Goal: Task Accomplishment & Management: Manage account settings

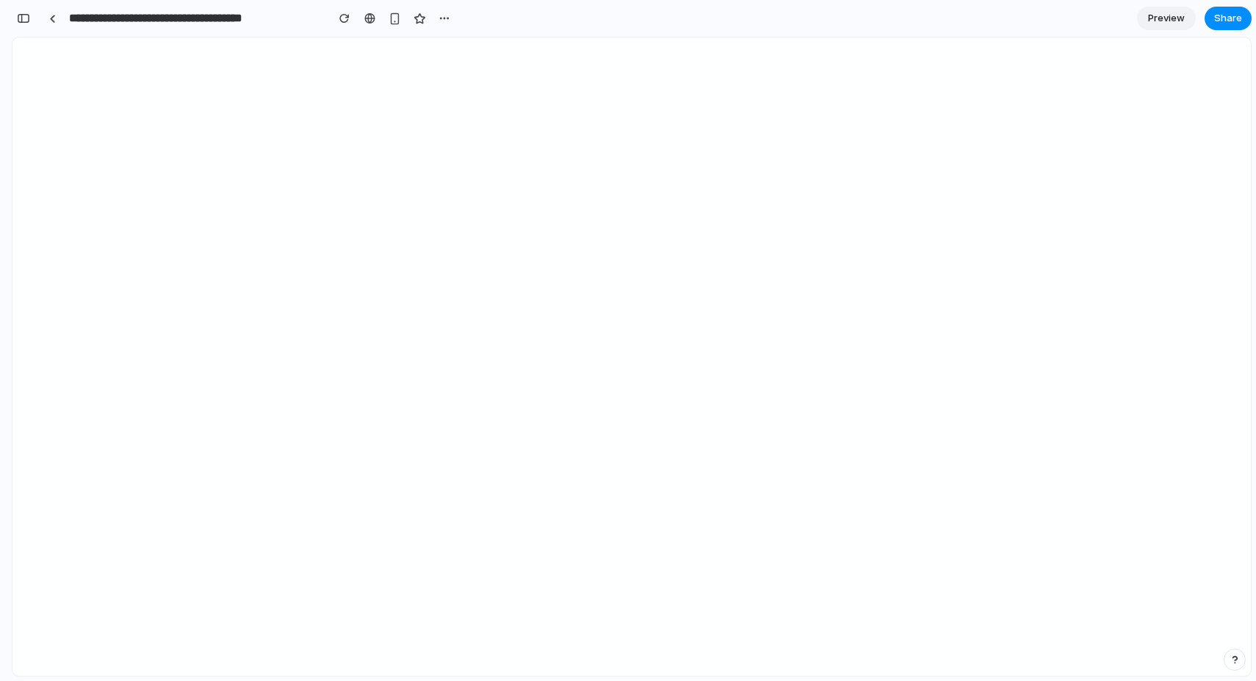
scroll to position [843, 0]
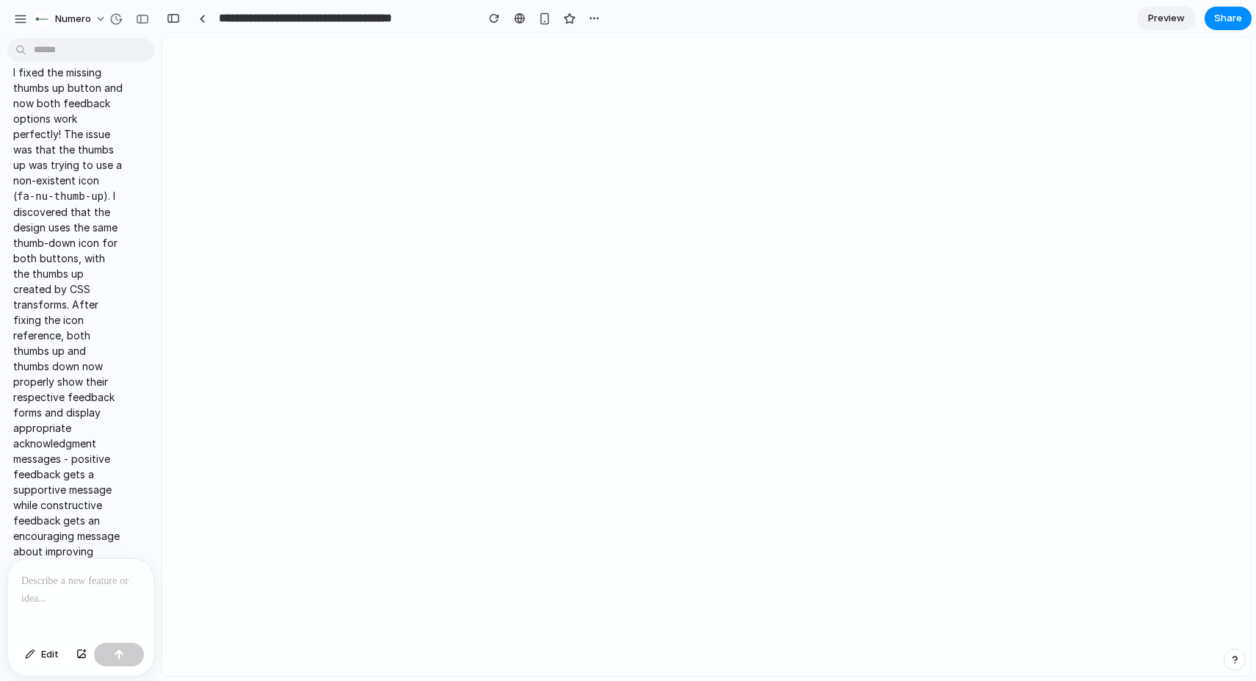
click at [36, 599] on div at bounding box center [80, 598] width 145 height 78
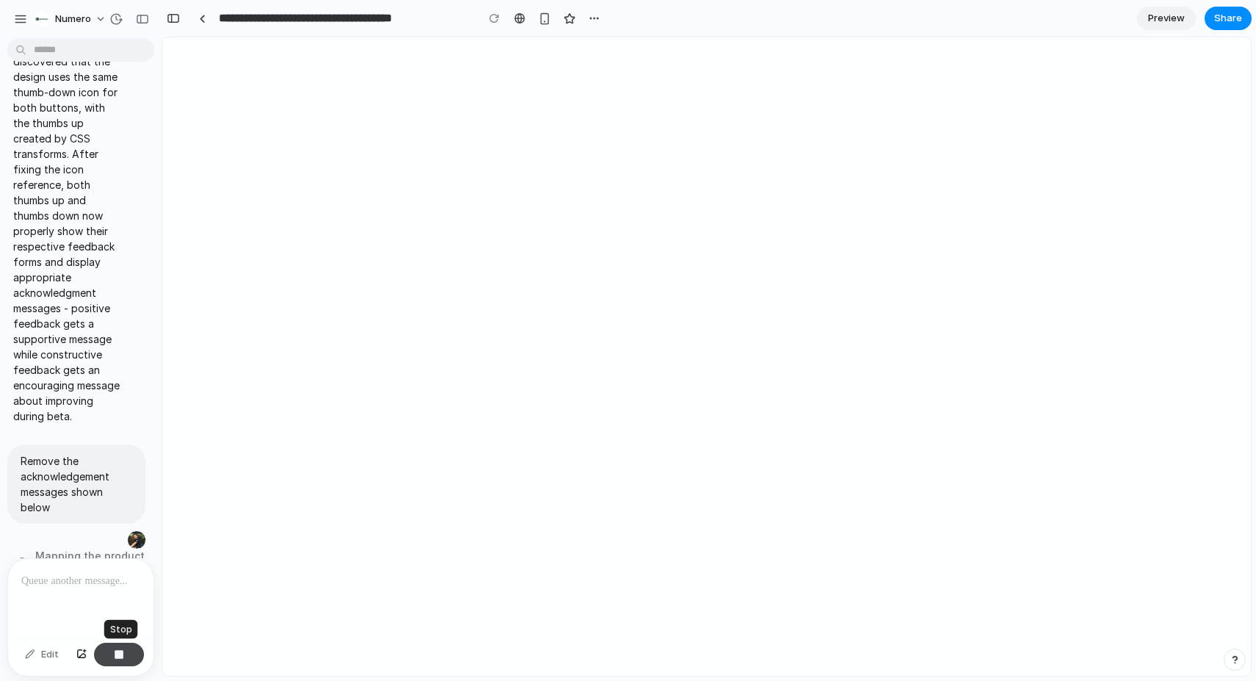
click at [117, 652] on div "button" at bounding box center [119, 655] width 10 height 10
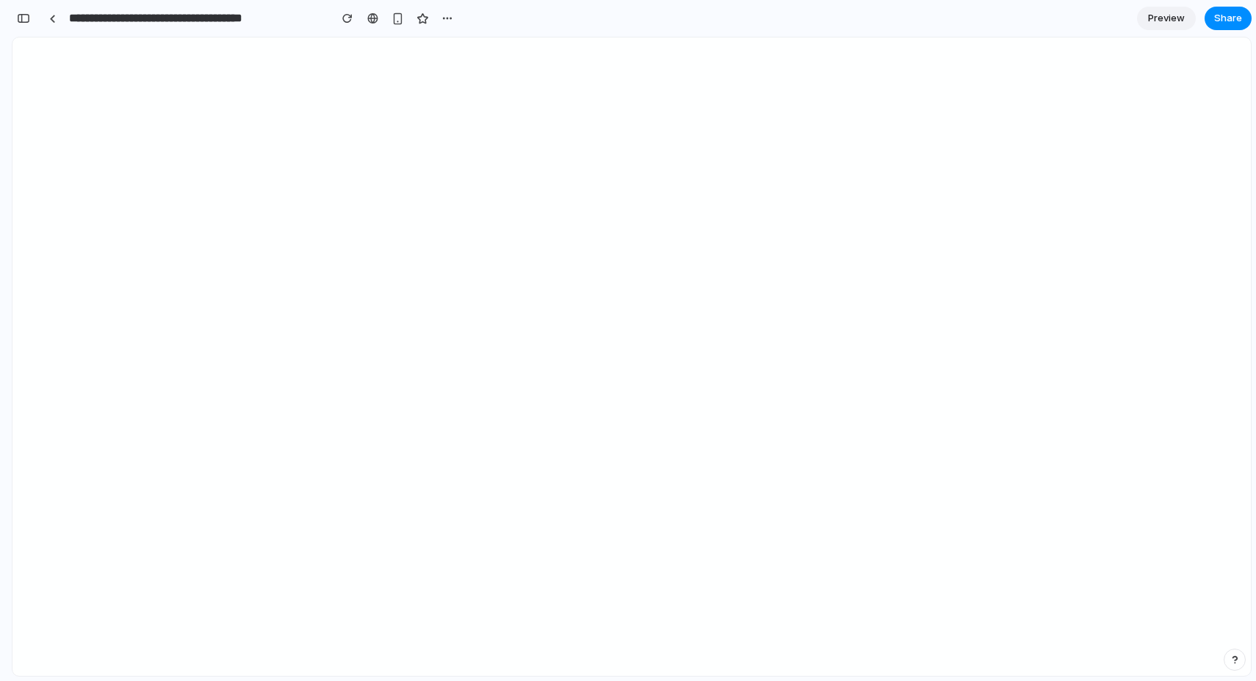
scroll to position [1363, 0]
click at [53, 19] on div at bounding box center [52, 19] width 7 height 8
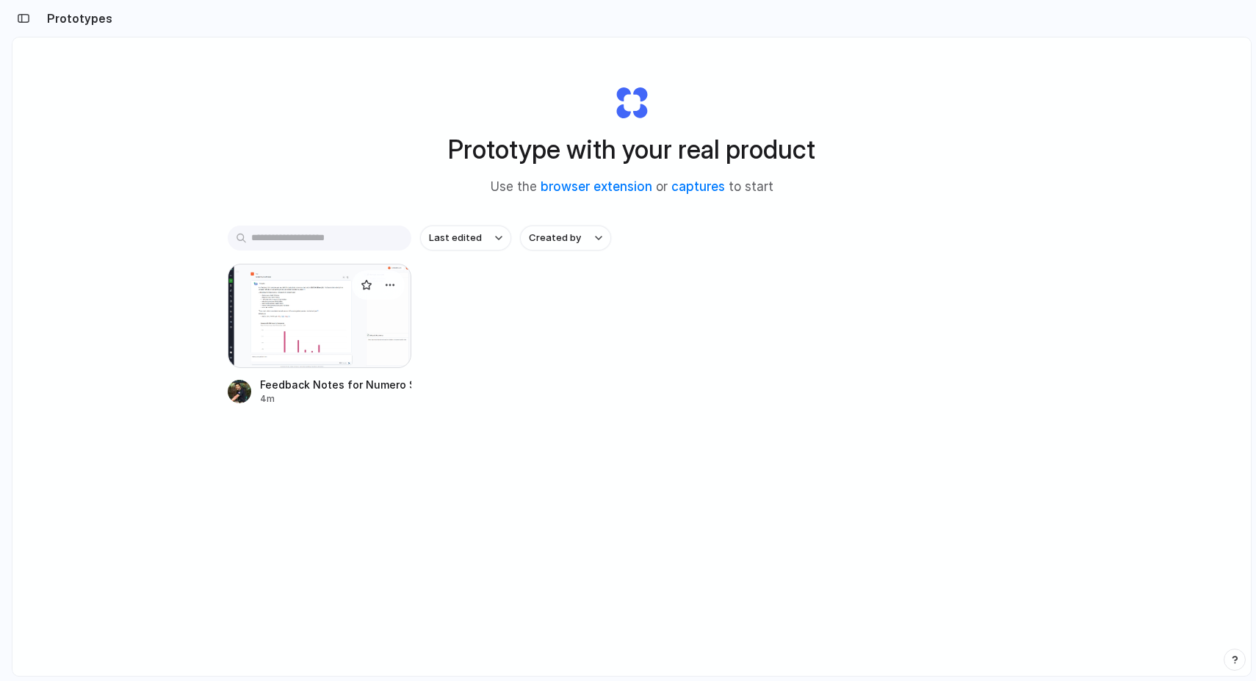
click at [290, 358] on div at bounding box center [320, 316] width 184 height 104
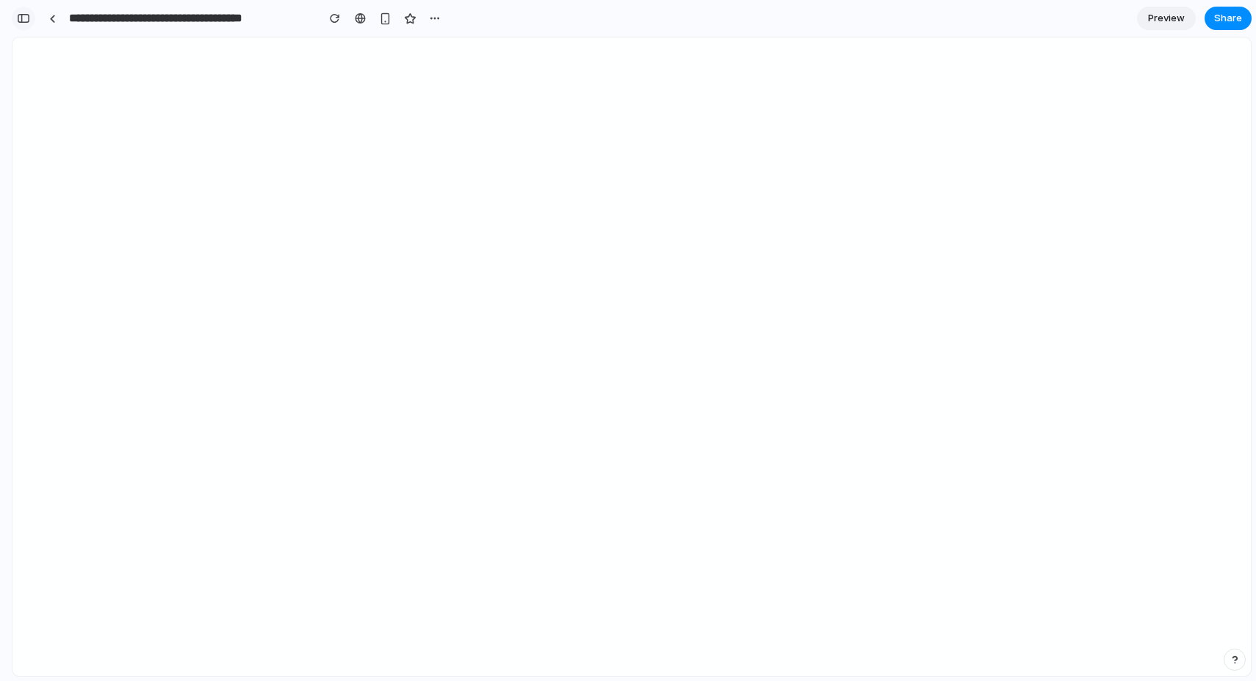
click at [24, 17] on div "button" at bounding box center [23, 18] width 13 height 10
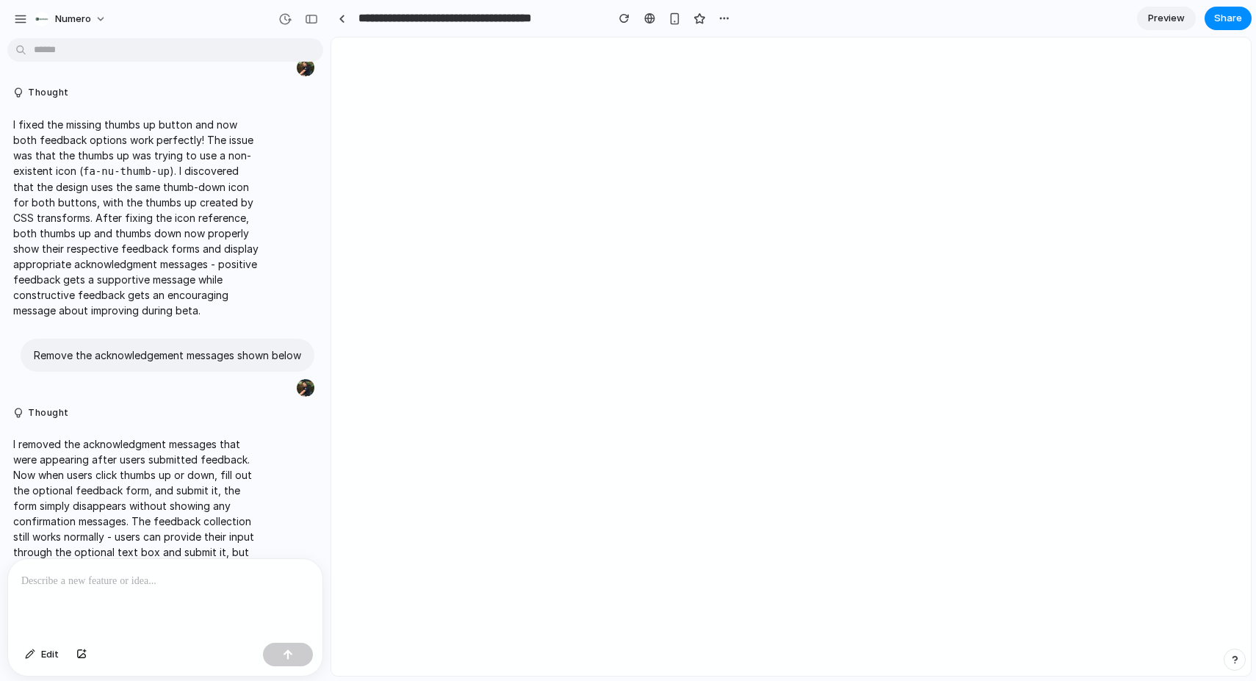
scroll to position [393, 0]
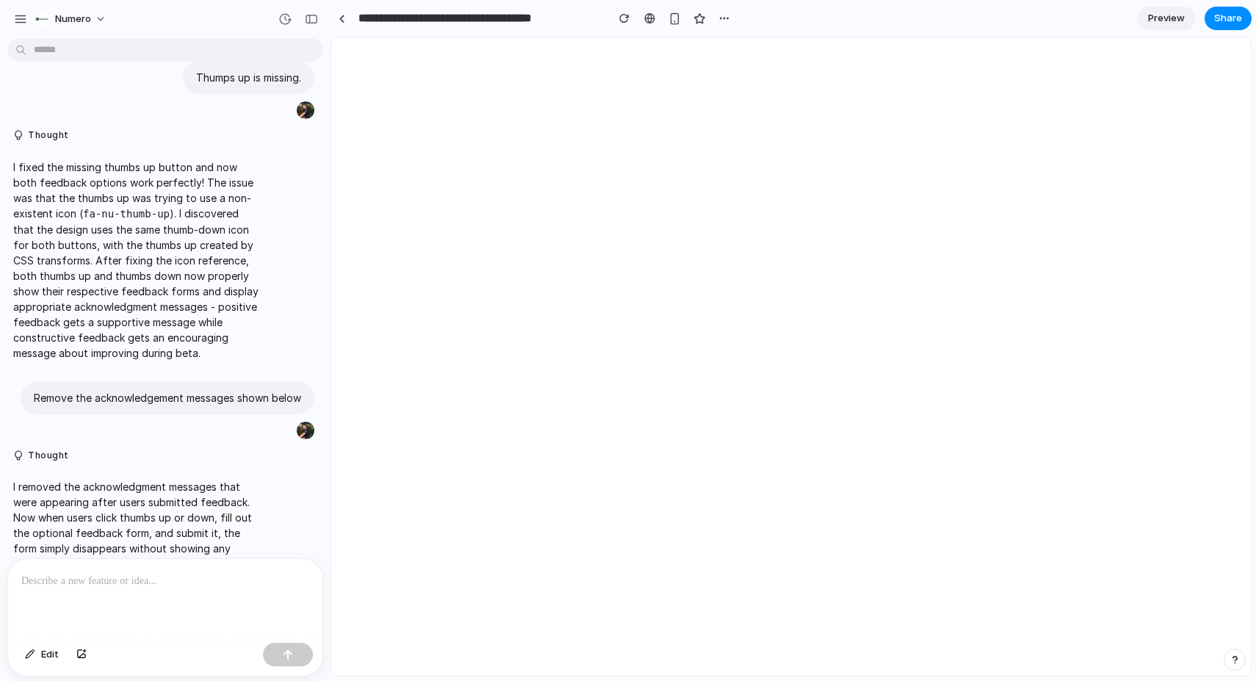
click at [151, 256] on p "I fixed the missing thumbs up button and now both feedback options work perfect…" at bounding box center [135, 259] width 245 height 201
click at [64, 216] on p "I fixed the missing thumbs up button and now both feedback options work perfect…" at bounding box center [135, 259] width 245 height 201
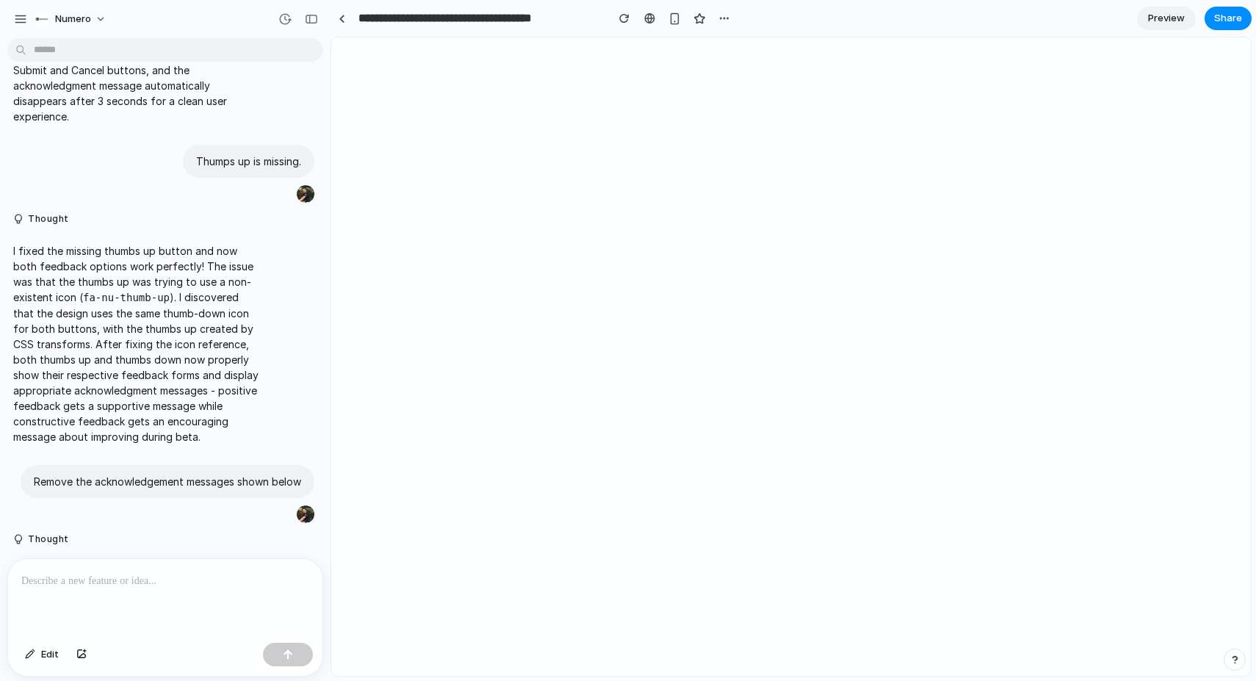
scroll to position [288, 0]
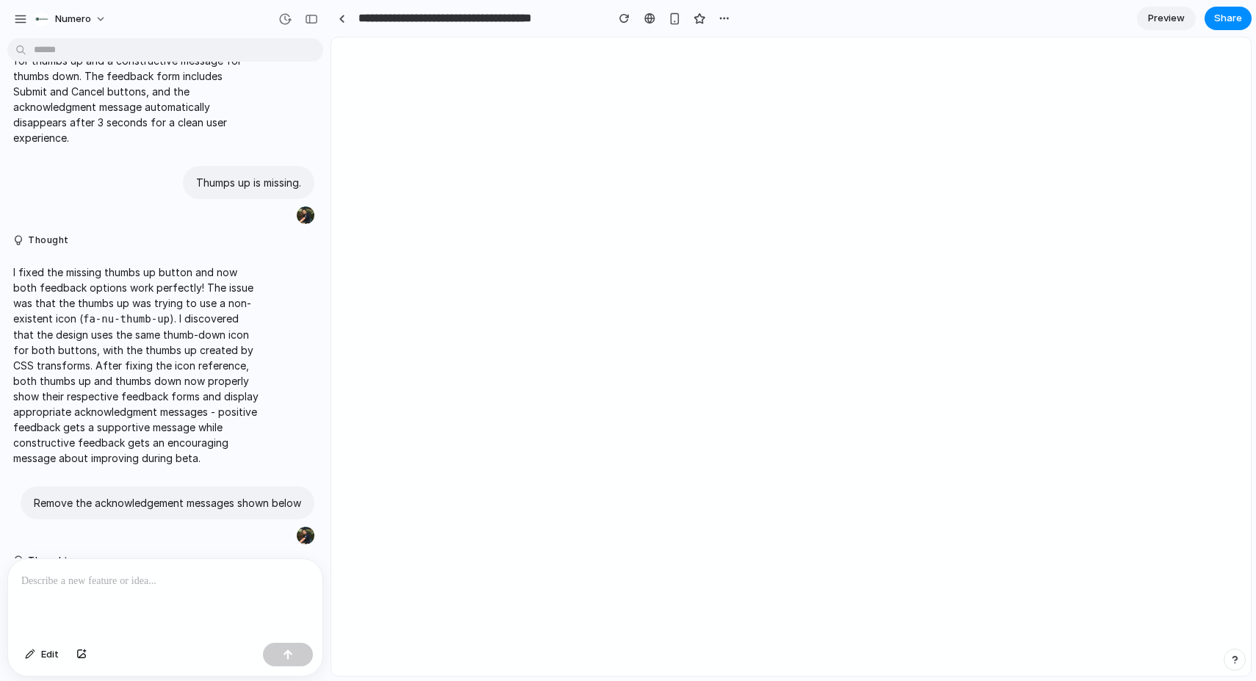
click at [74, 307] on p "I fixed the missing thumbs up button and now both feedback options work perfect…" at bounding box center [135, 365] width 245 height 201
click at [58, 234] on button "Thought" at bounding box center [135, 240] width 245 height 12
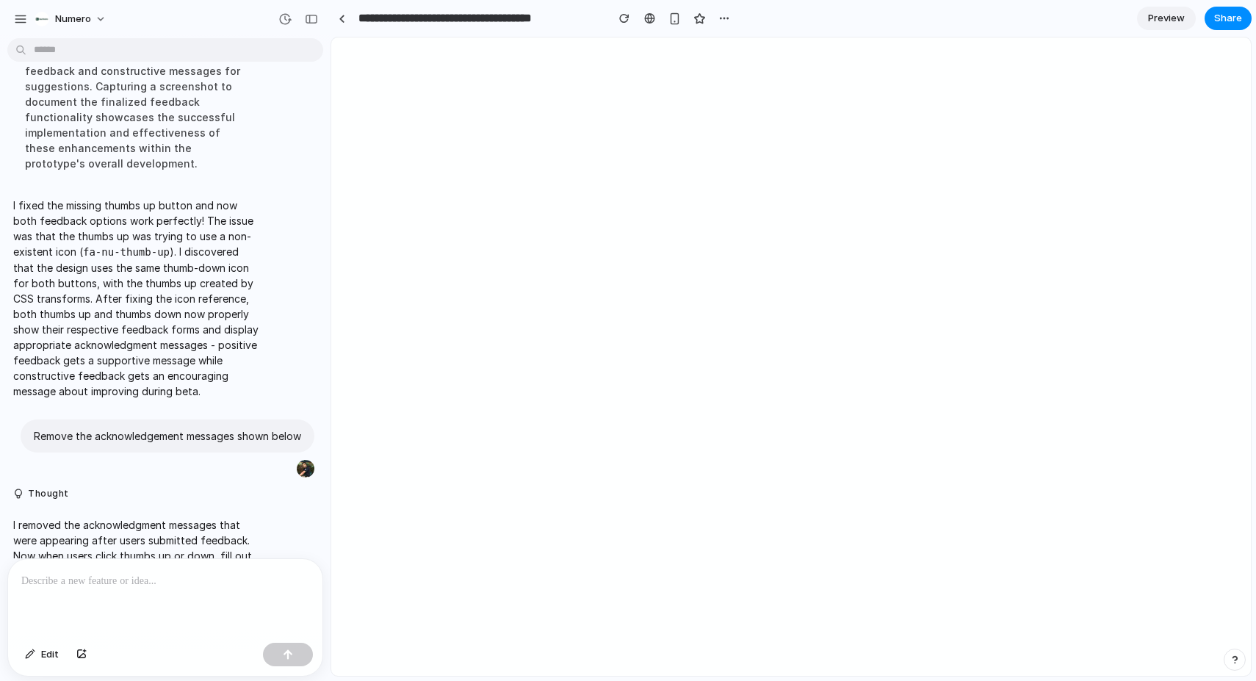
scroll to position [680, 0]
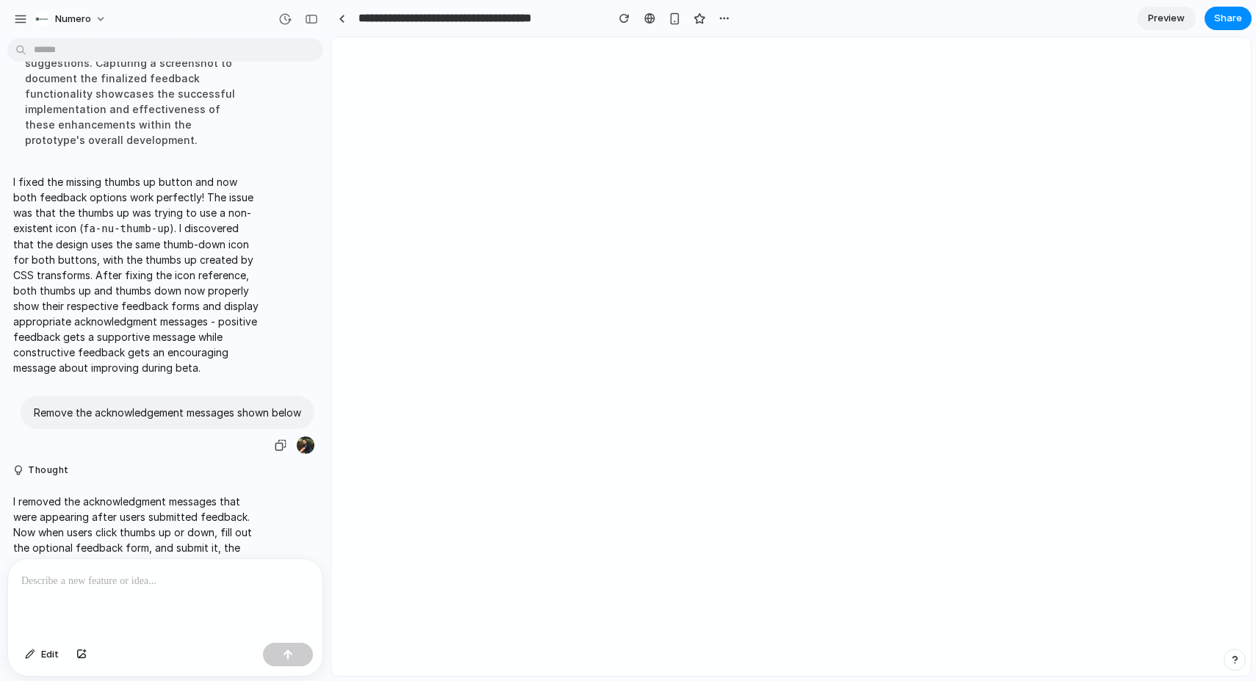
click at [137, 405] on p "Remove the acknowledgement messages shown below" at bounding box center [167, 412] width 267 height 15
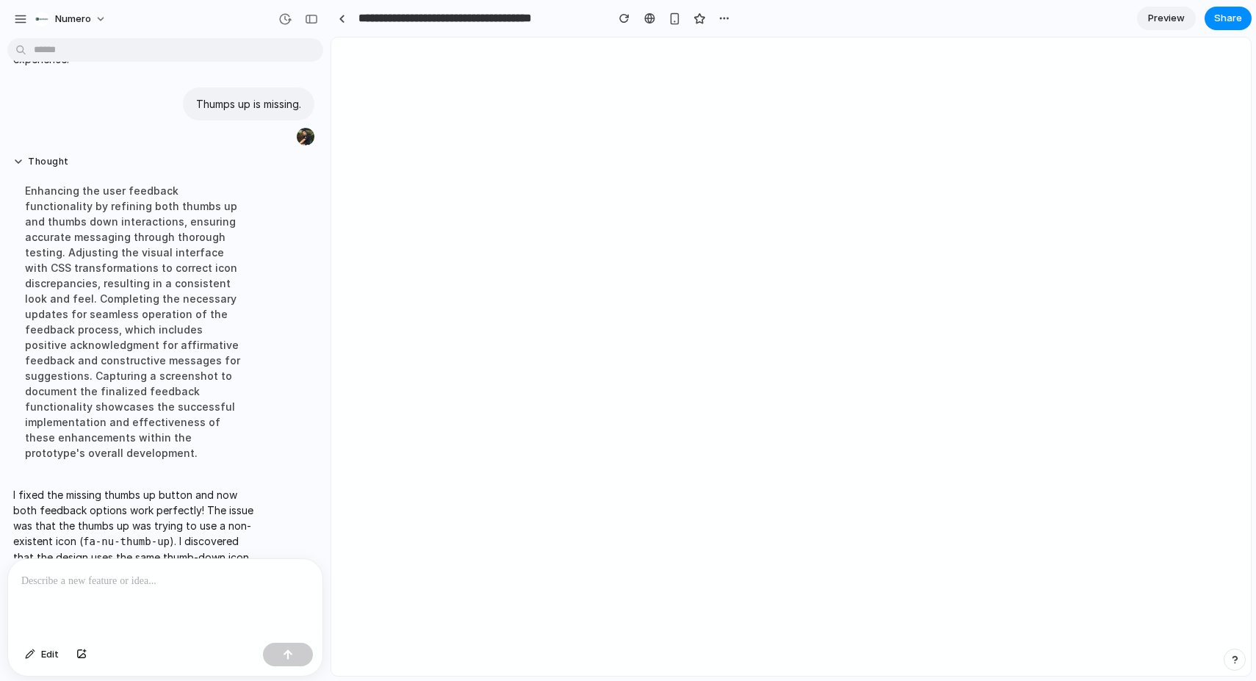
scroll to position [0, 0]
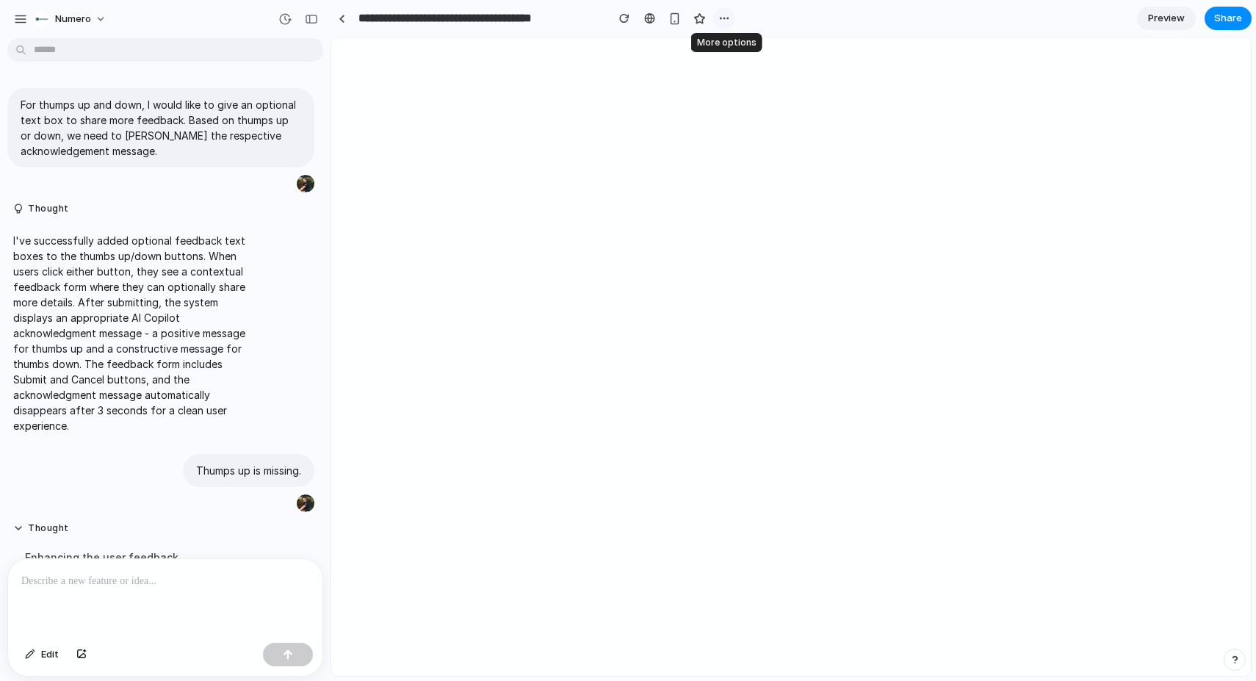
click at [732, 19] on button "button" at bounding box center [724, 18] width 22 height 22
click at [624, 398] on div "Duplicate Delete" at bounding box center [628, 340] width 1256 height 681
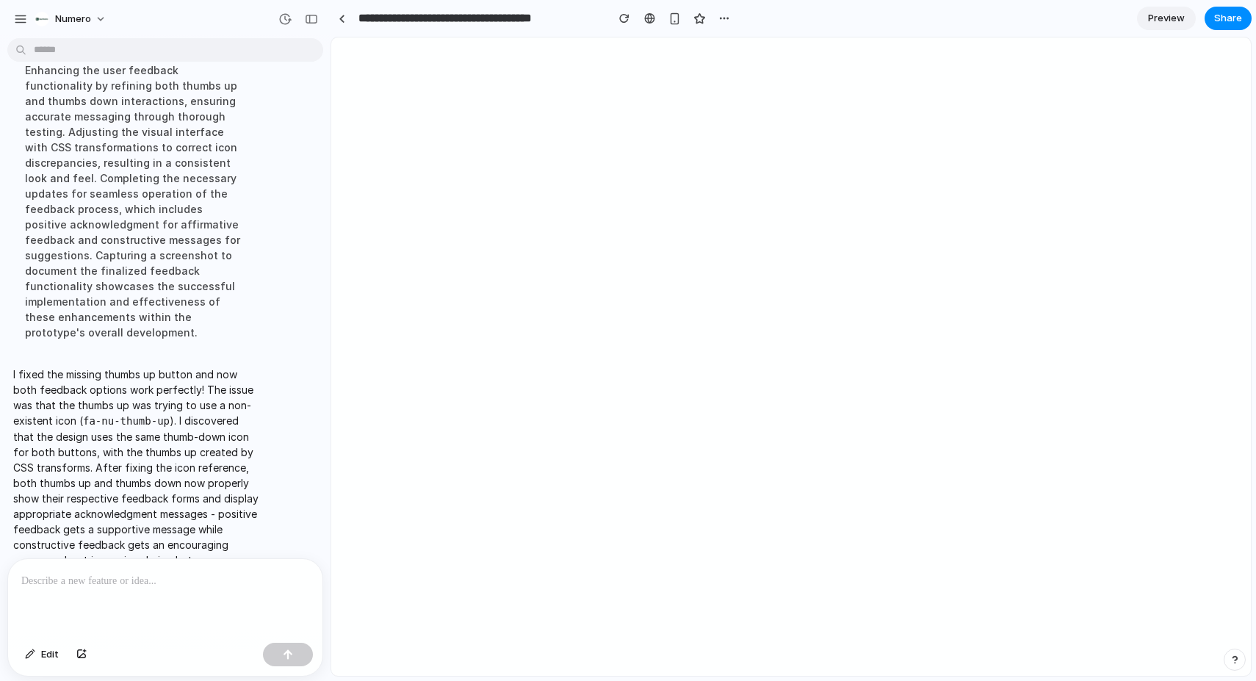
scroll to position [754, 0]
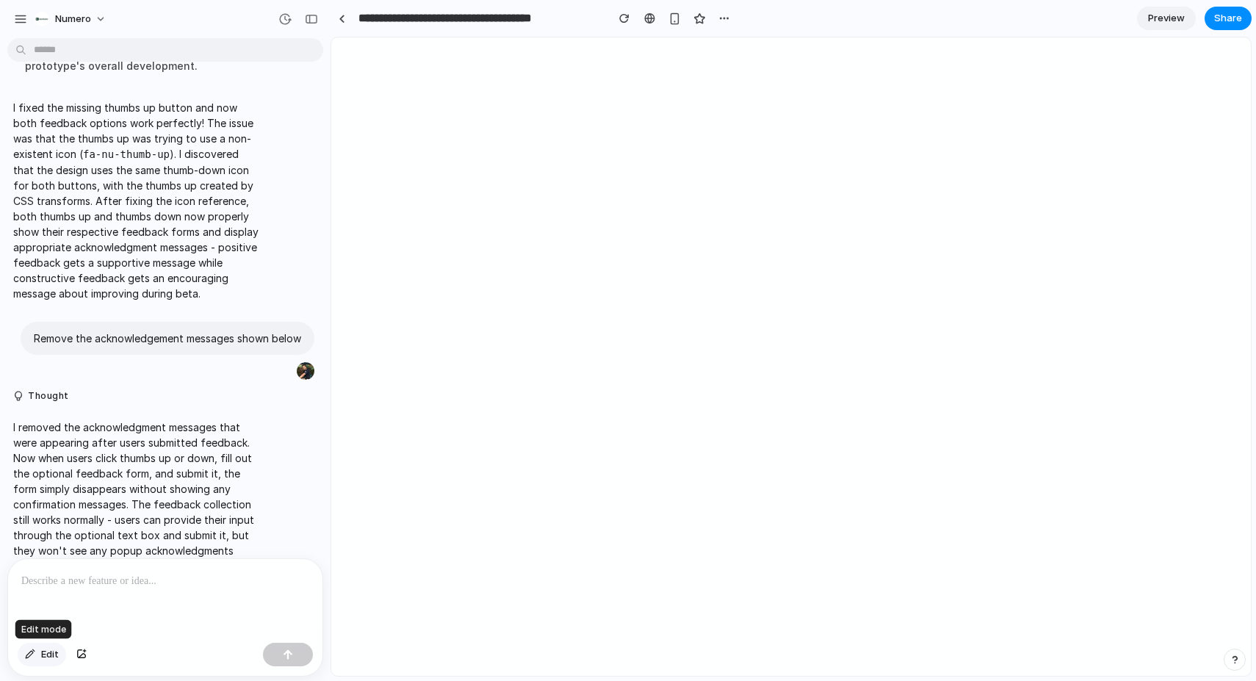
click at [34, 656] on div "button" at bounding box center [30, 654] width 10 height 9
click at [34, 650] on div "button" at bounding box center [30, 654] width 10 height 9
click at [282, 17] on div "button" at bounding box center [284, 18] width 13 height 13
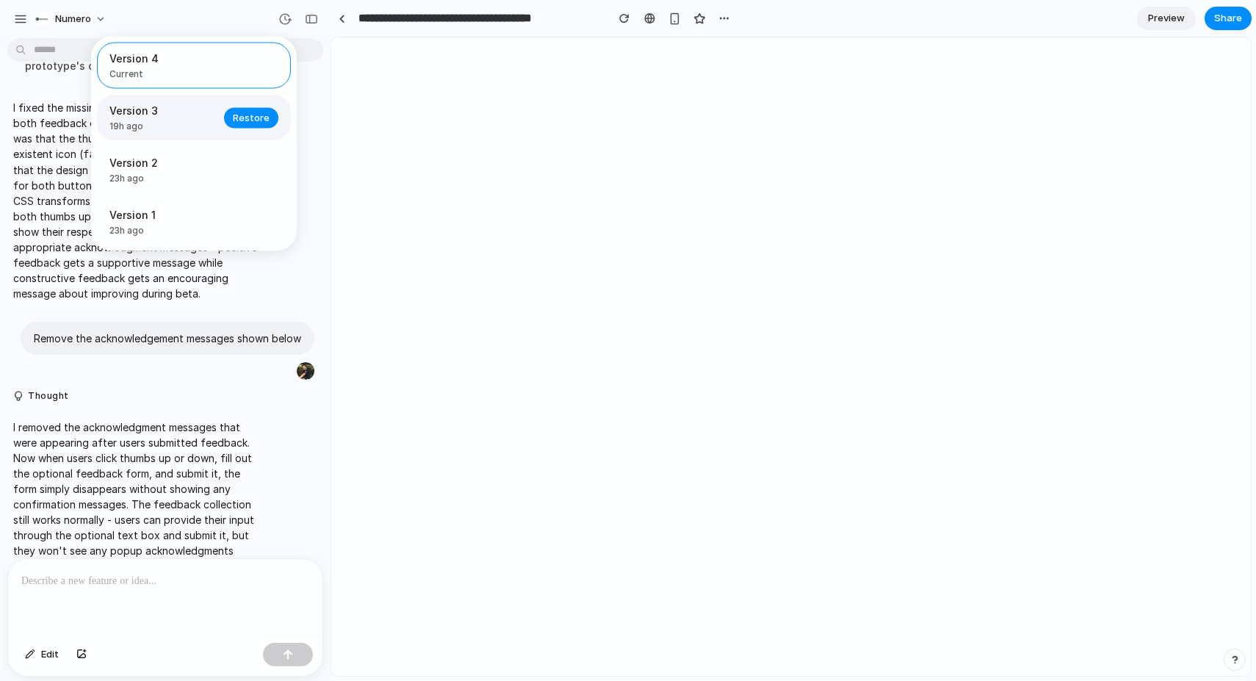
click at [165, 116] on span "Version 3" at bounding box center [162, 110] width 106 height 15
click at [433, 256] on div "Version 4 Current Version 3 19h ago Restore Version 2 23h ago Restore Version 1…" at bounding box center [628, 340] width 1256 height 681
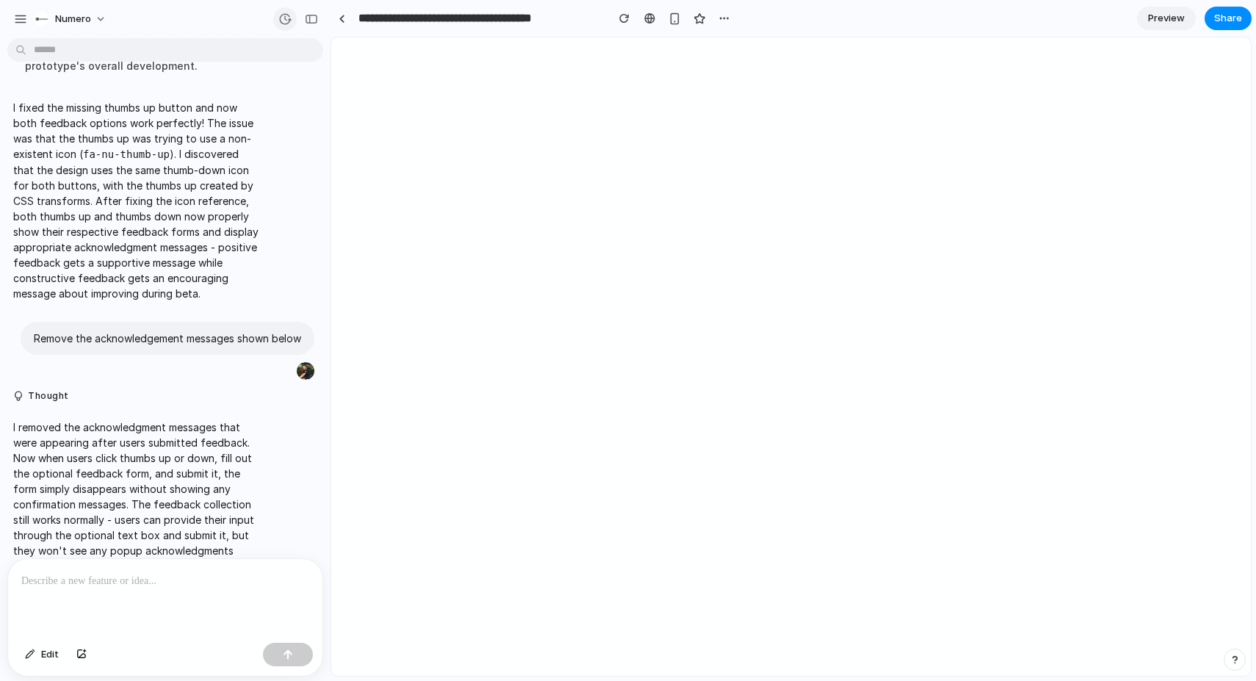
click at [281, 18] on div "button" at bounding box center [284, 18] width 13 height 13
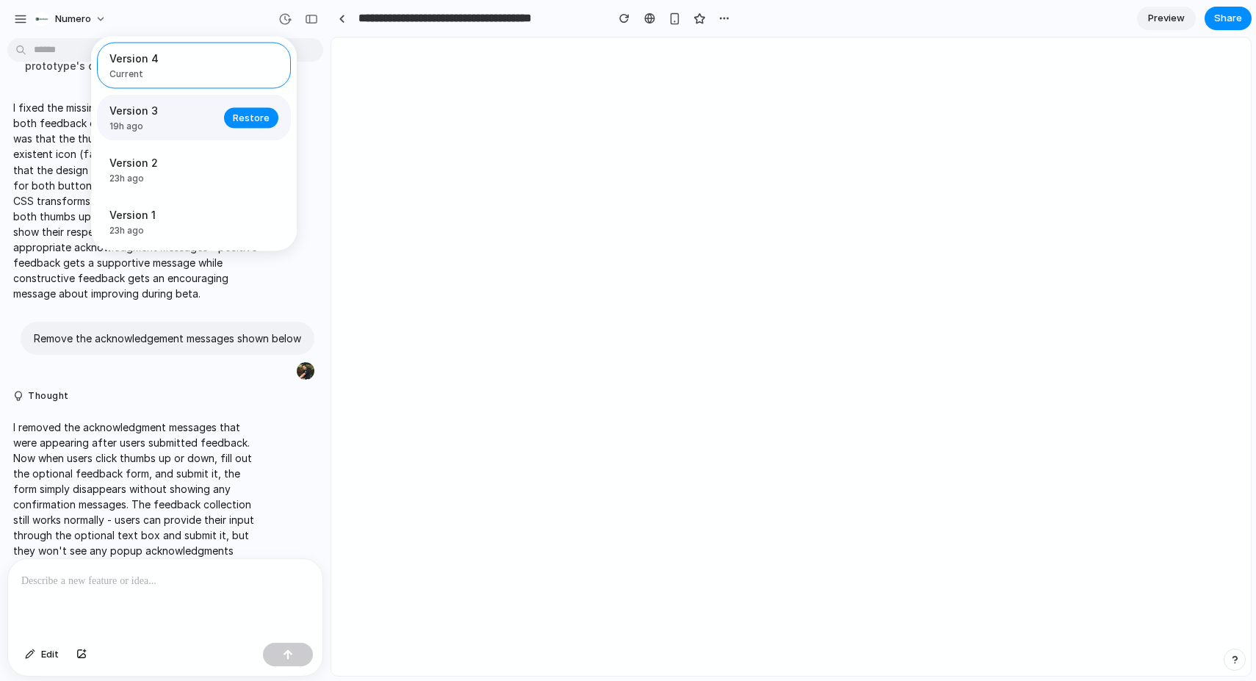
click at [183, 120] on span "19h ago" at bounding box center [162, 126] width 106 height 13
click at [255, 123] on span "Restore" at bounding box center [251, 117] width 37 height 15
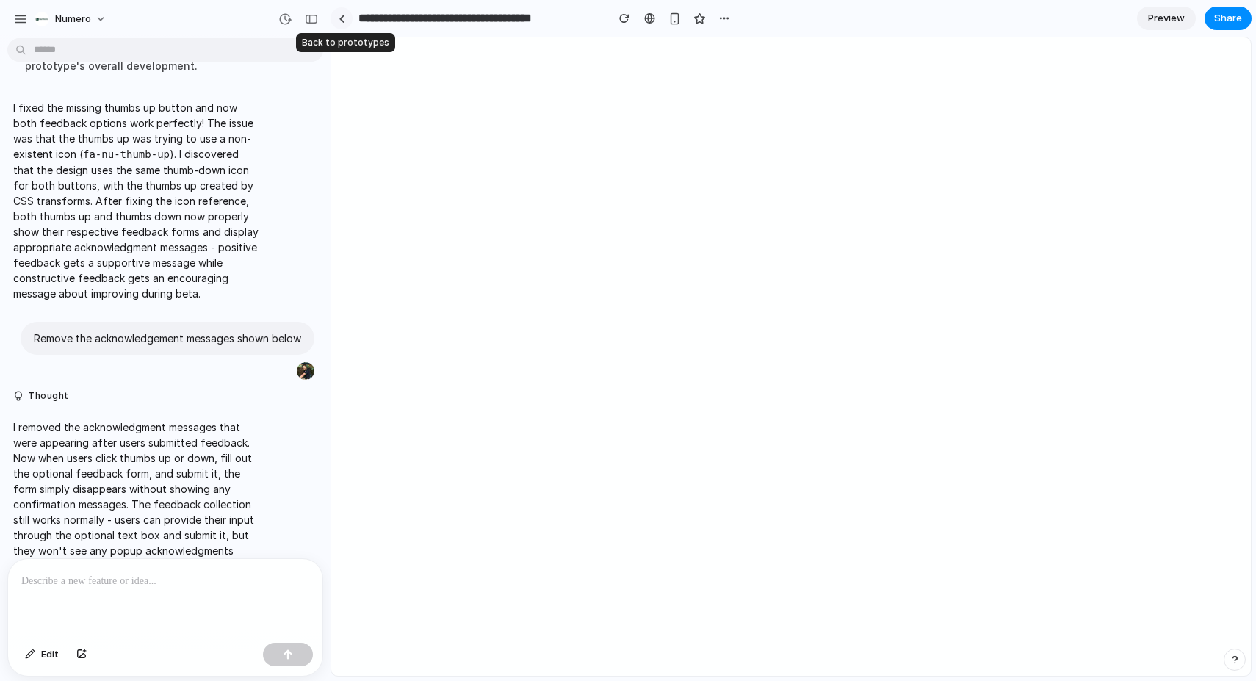
click at [341, 20] on div at bounding box center [342, 19] width 7 height 8
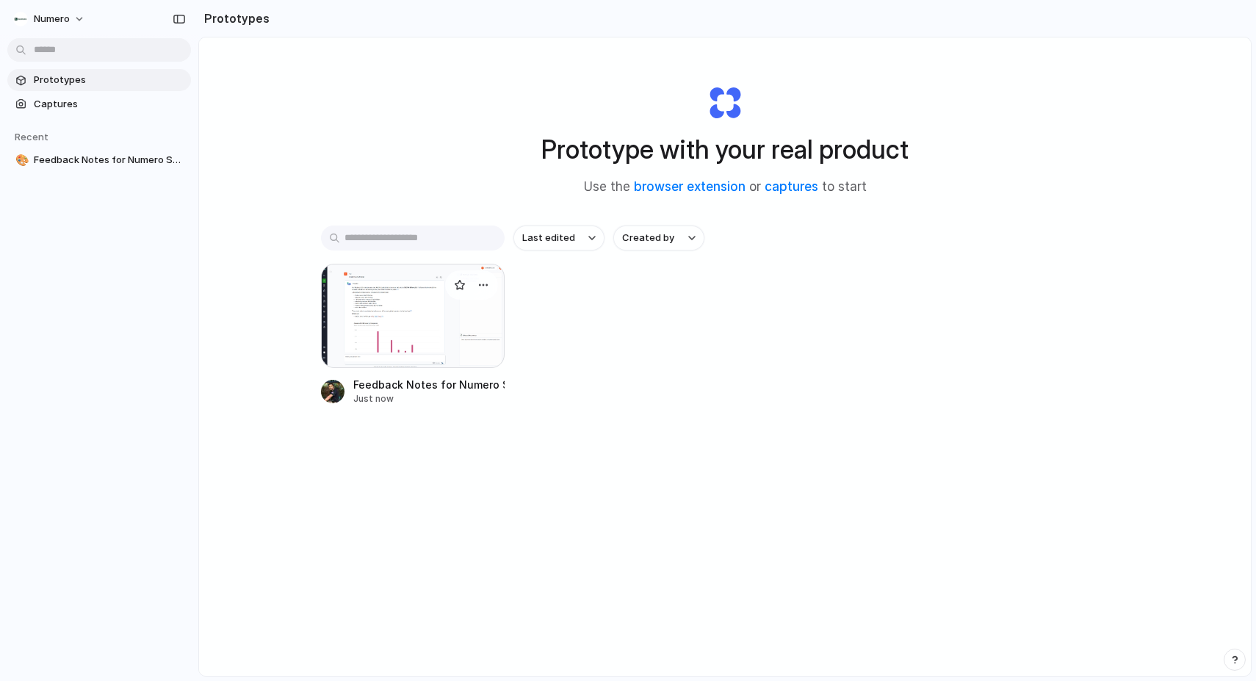
click at [353, 328] on div at bounding box center [413, 316] width 184 height 104
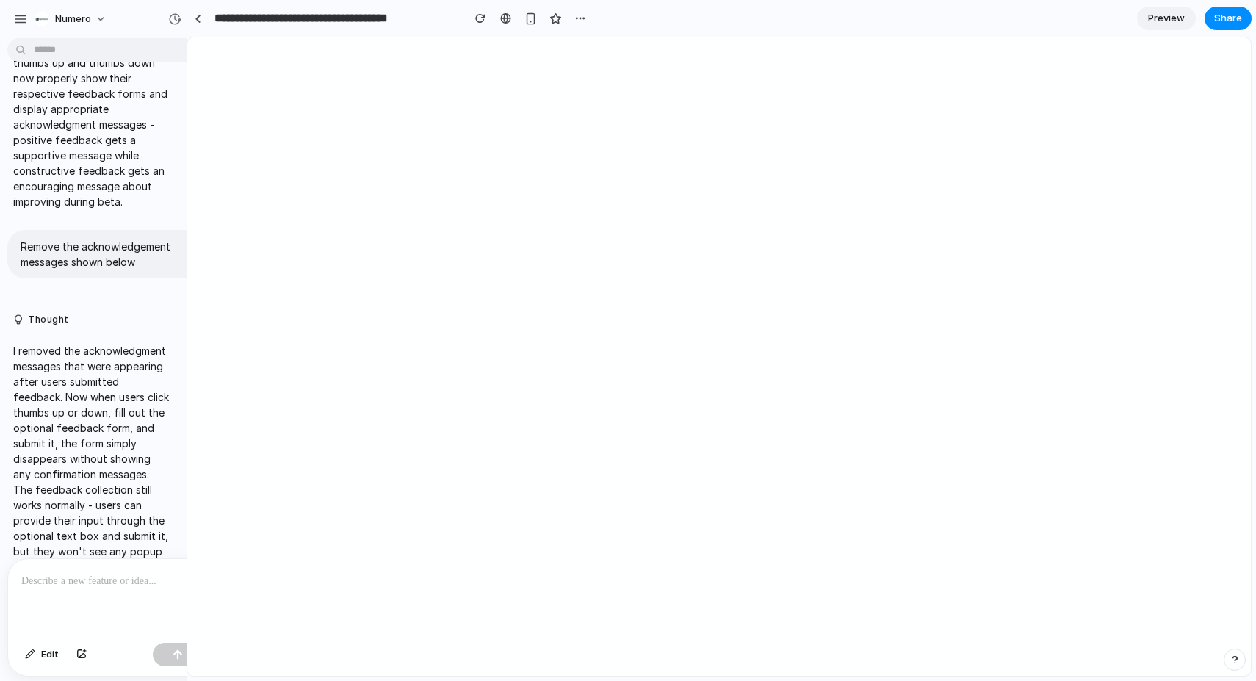
scroll to position [823, 0]
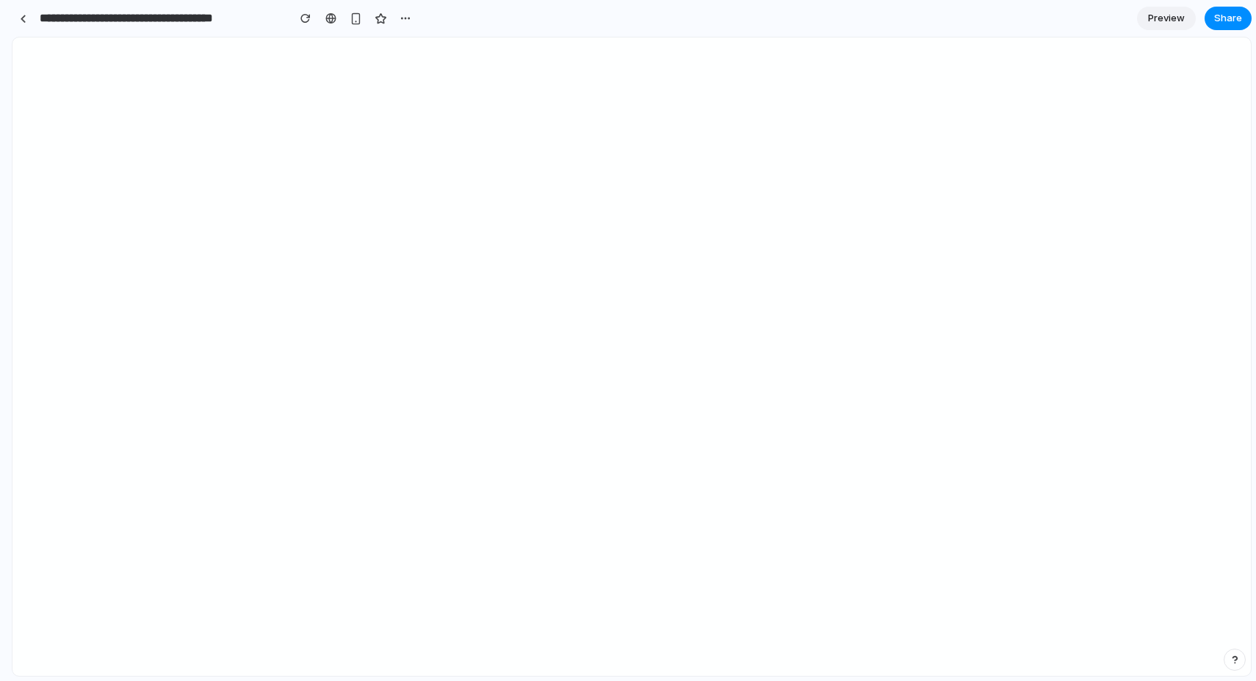
drag, startPoint x: 327, startPoint y: 396, endPoint x: 7, endPoint y: 403, distance: 320.4
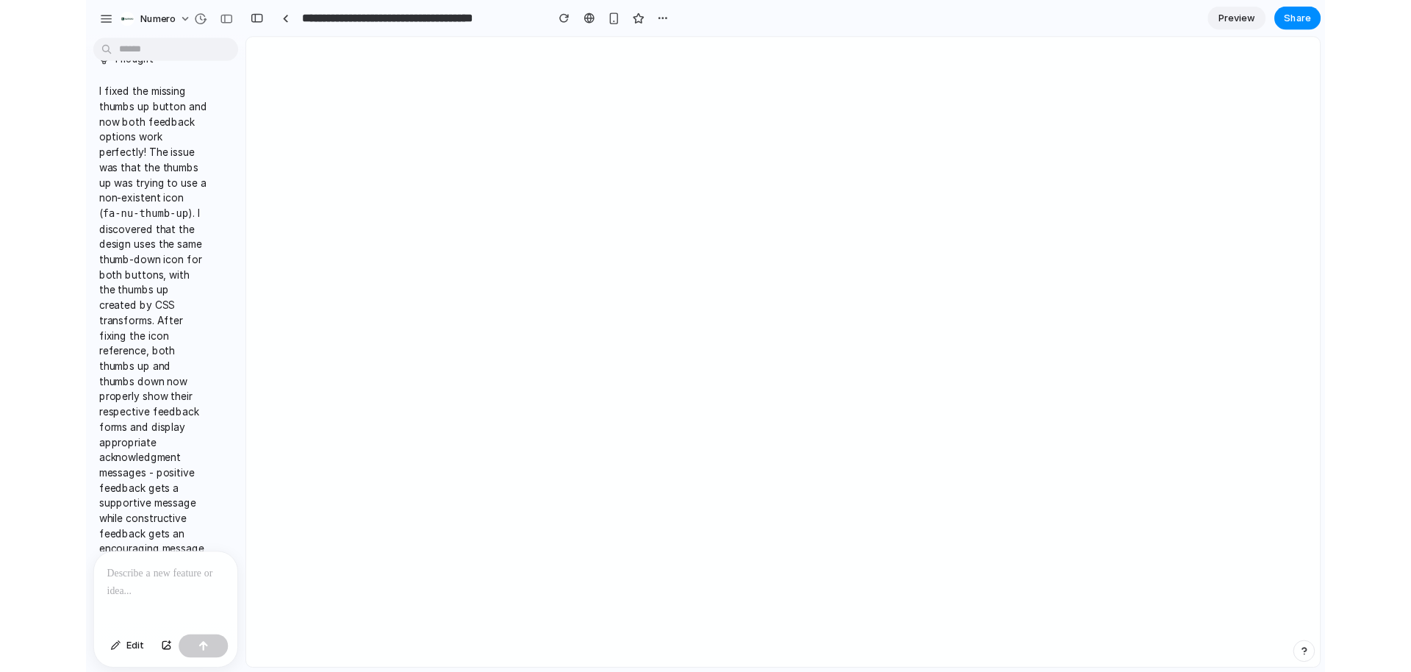
scroll to position [1193, 0]
